Goal: Task Accomplishment & Management: Use online tool/utility

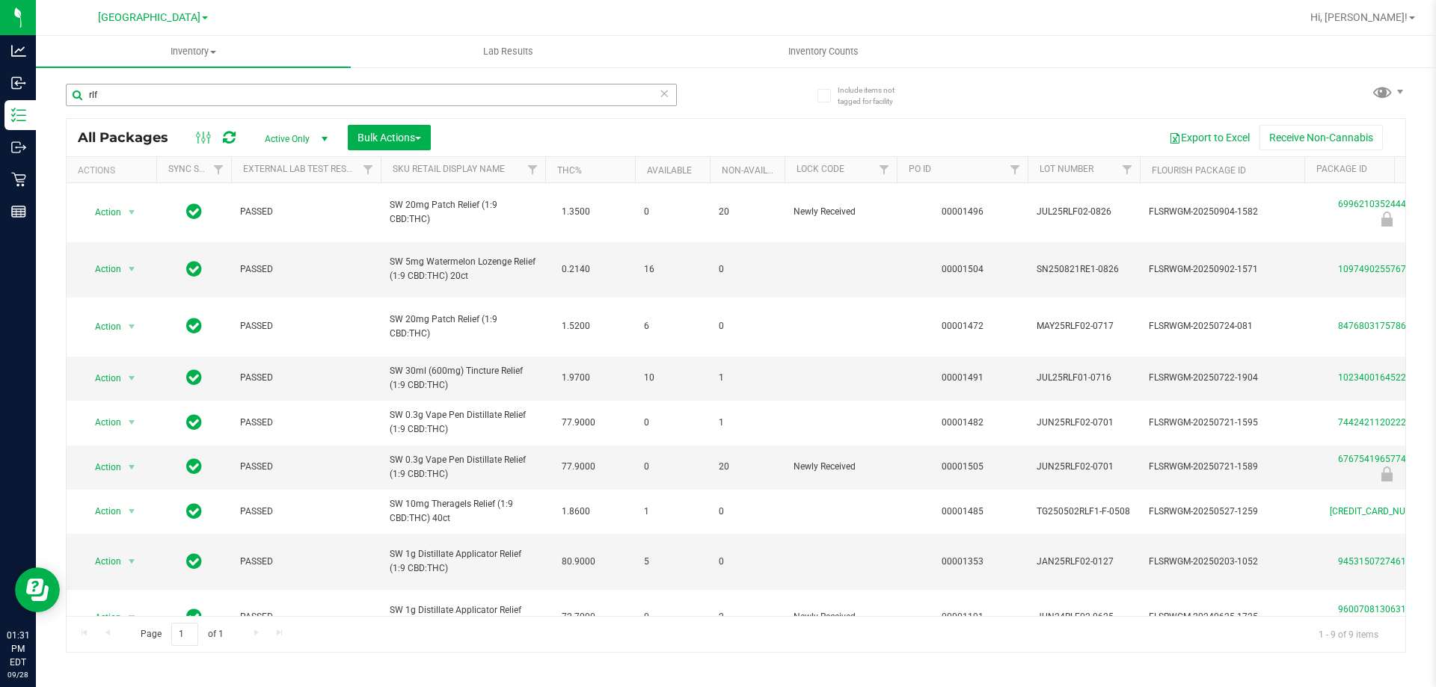
click at [669, 90] on input "rlf" at bounding box center [371, 95] width 611 height 22
click at [666, 93] on icon at bounding box center [664, 93] width 10 height 18
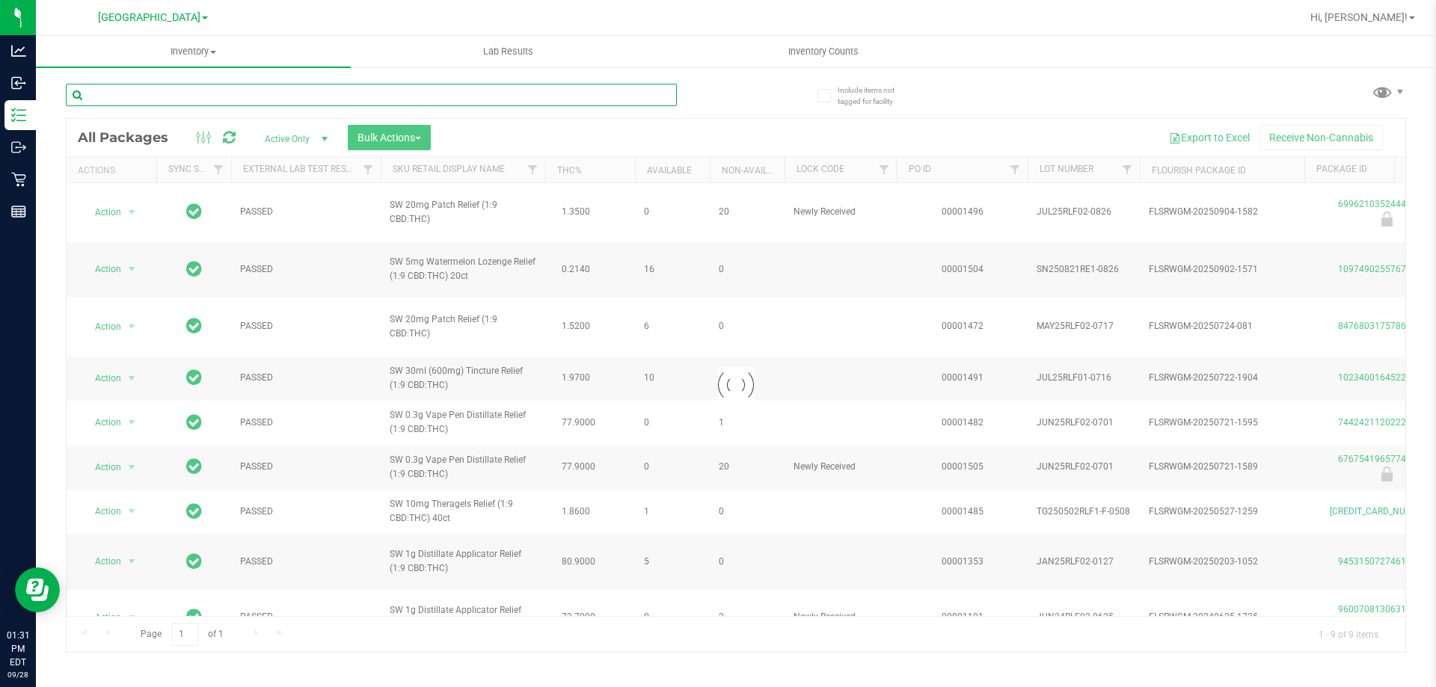
click at [587, 91] on input "text" at bounding box center [371, 95] width 611 height 22
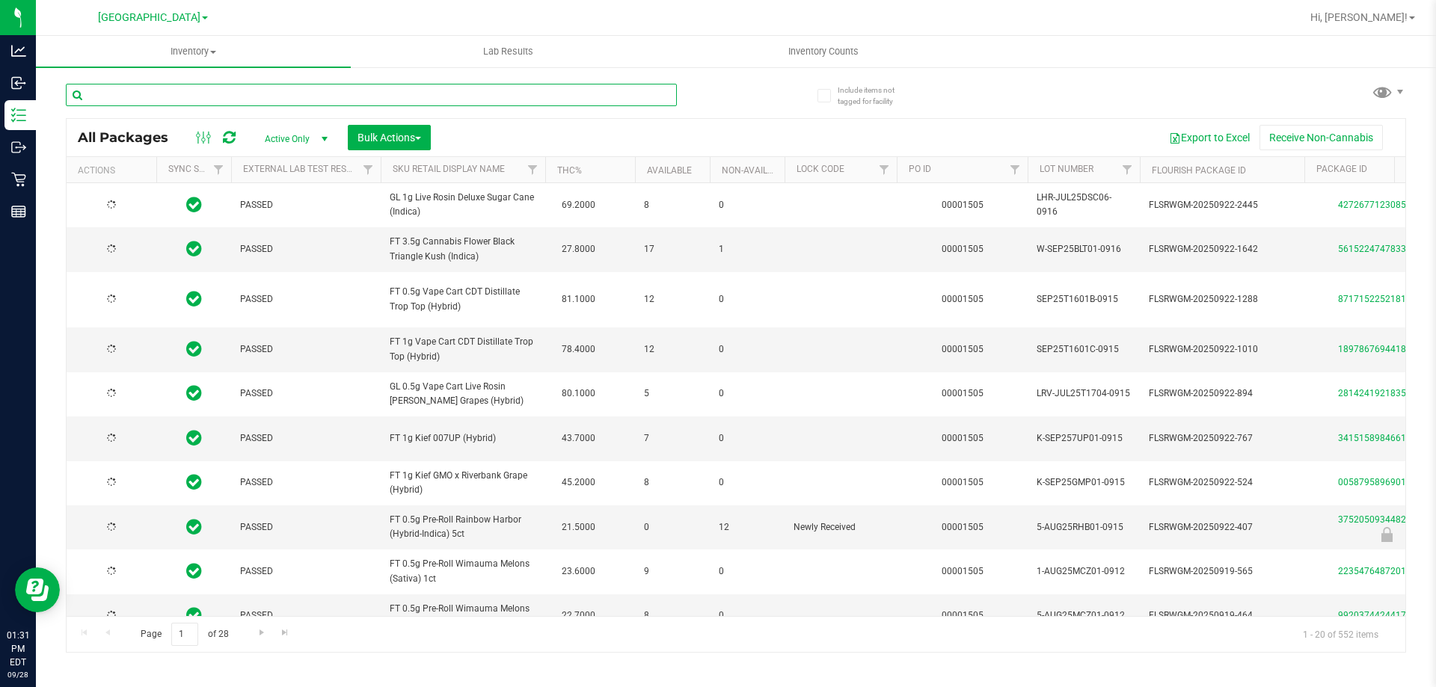
type input "[DATE]"
type input "6767541965774977"
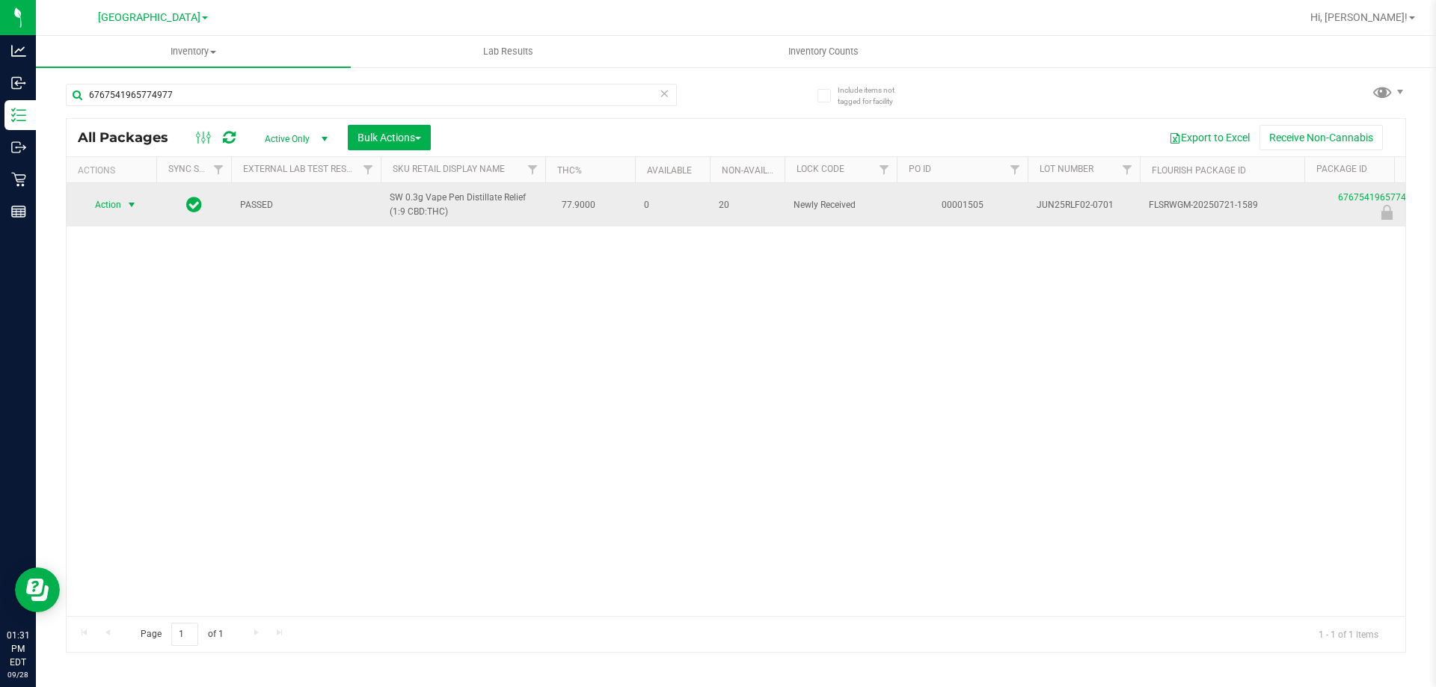
click at [99, 204] on span "Action" at bounding box center [101, 204] width 40 height 21
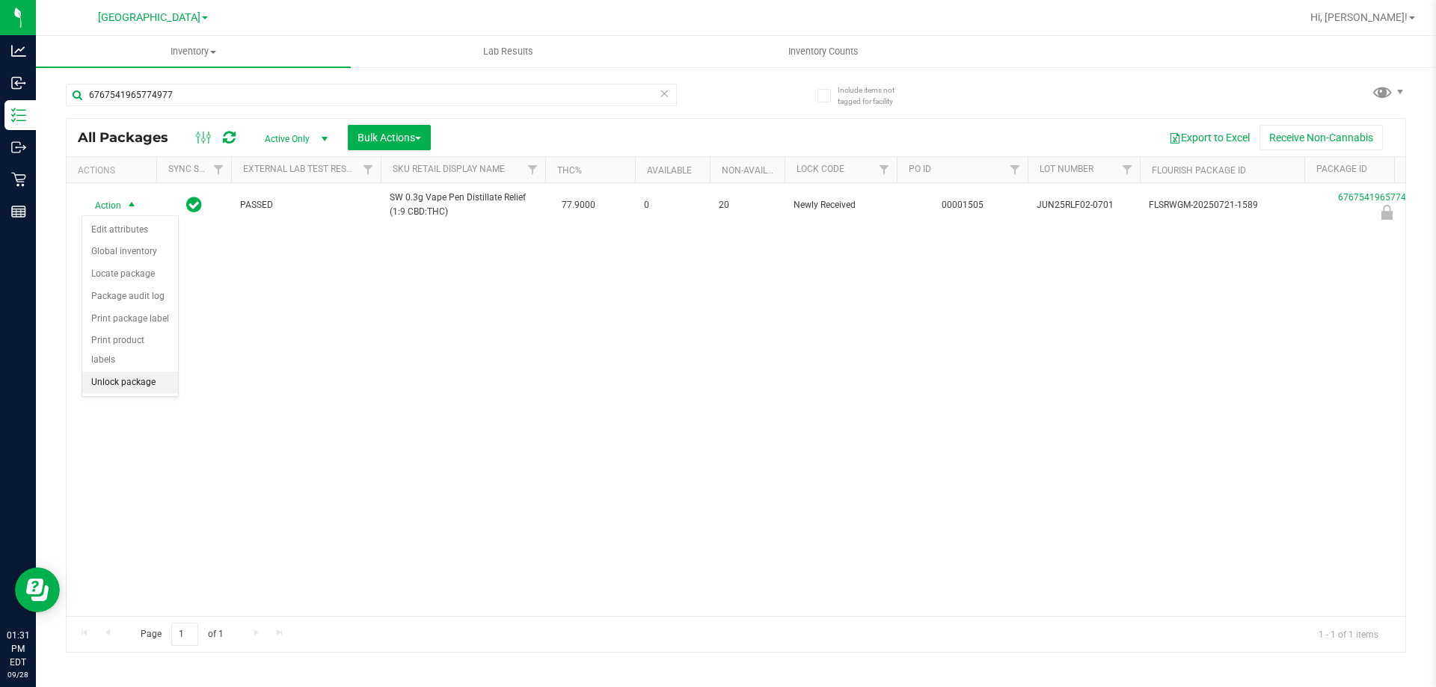
click at [146, 372] on li "Unlock package" at bounding box center [130, 383] width 96 height 22
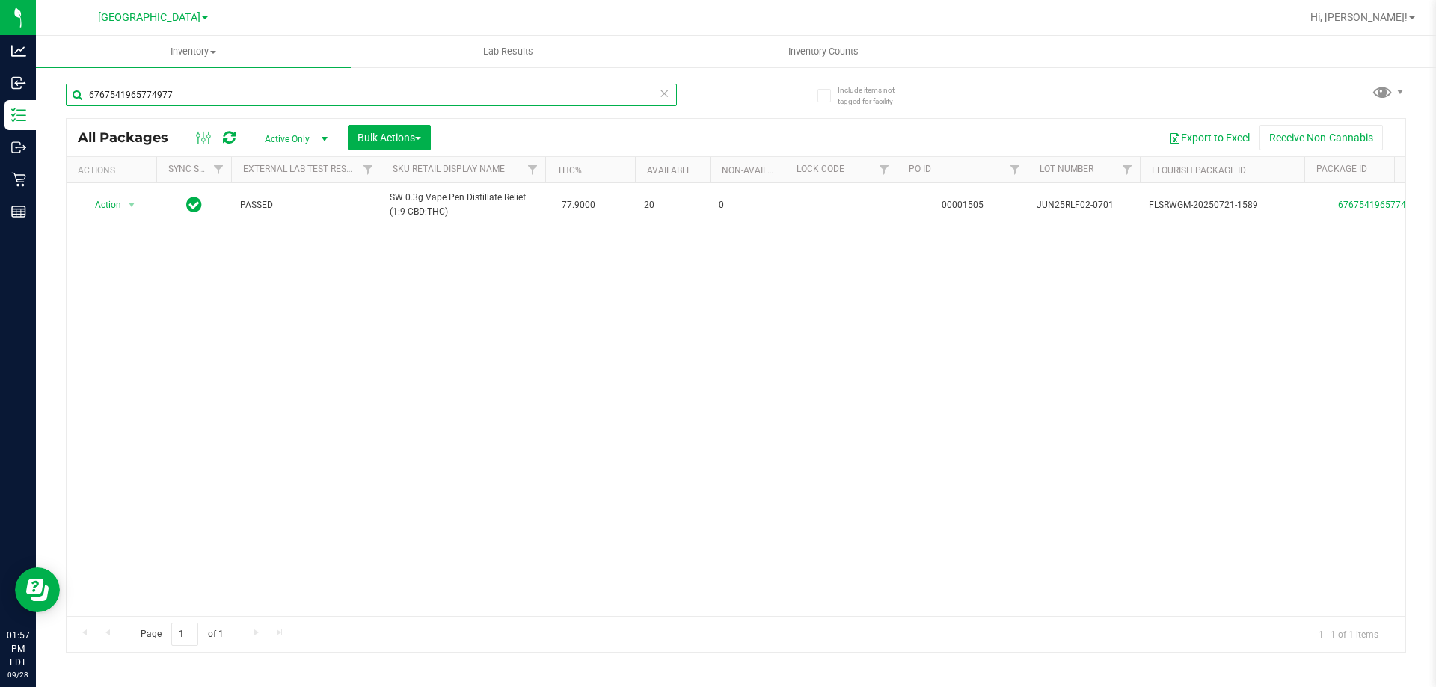
click at [173, 100] on input "6767541965774977" at bounding box center [371, 95] width 611 height 22
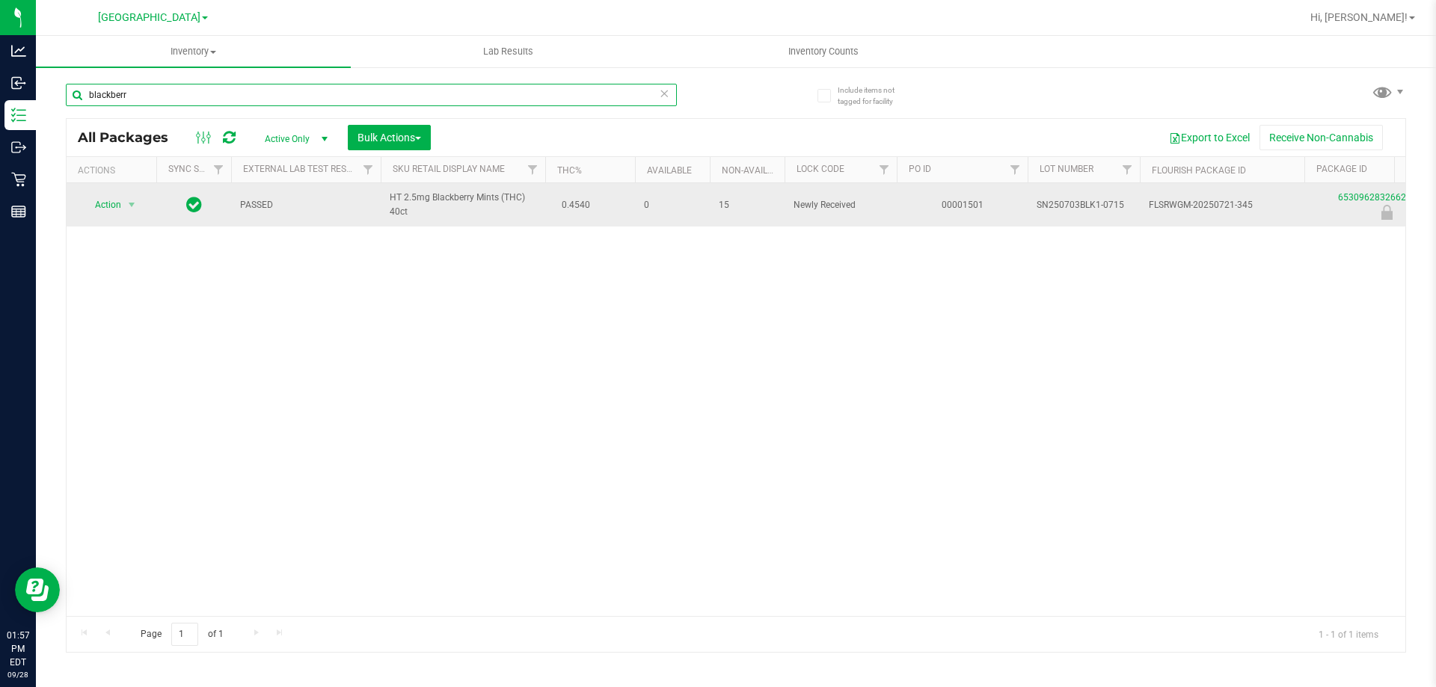
type input "blackberr"
click at [115, 223] on td "Action Action Edit attributes Global inventory Locate package Package audit log…" at bounding box center [112, 204] width 90 height 43
click at [117, 214] on span "Action" at bounding box center [101, 204] width 40 height 21
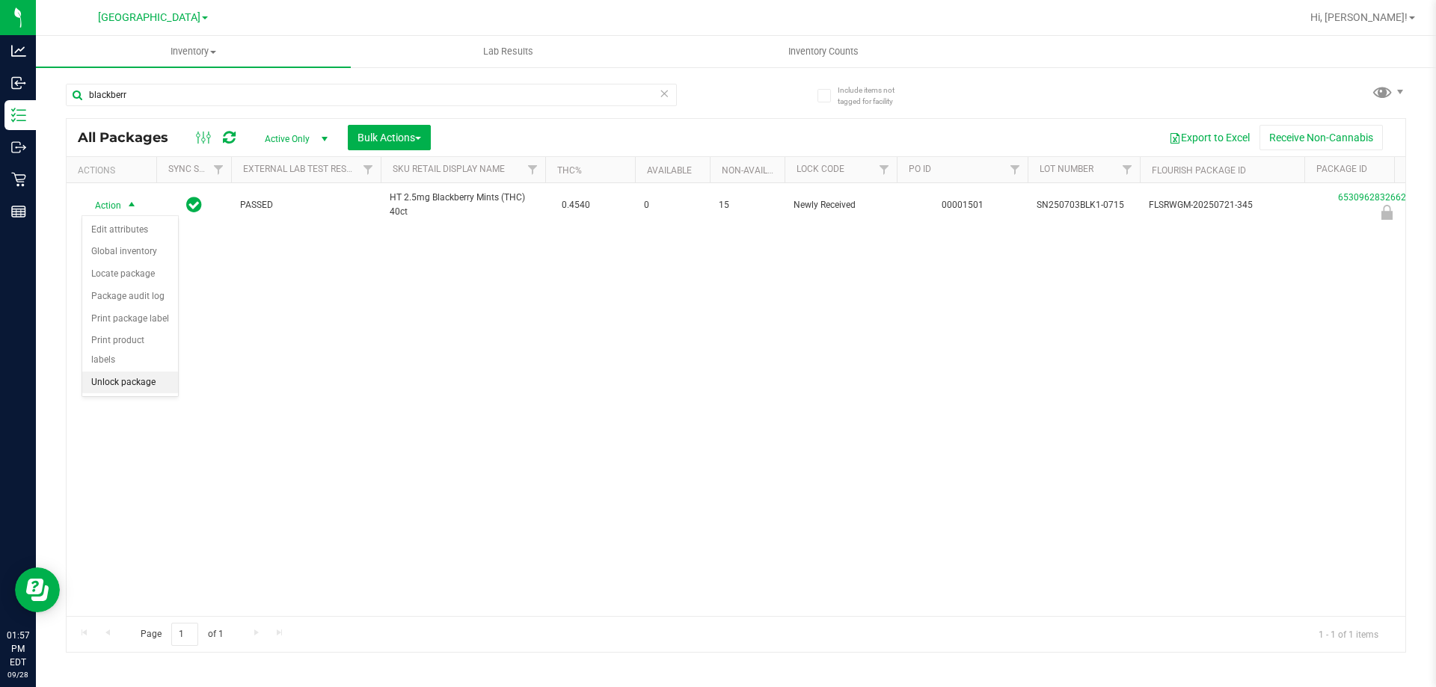
click at [117, 372] on li "Unlock package" at bounding box center [130, 383] width 96 height 22
